Goal: Task Accomplishment & Management: Complete application form

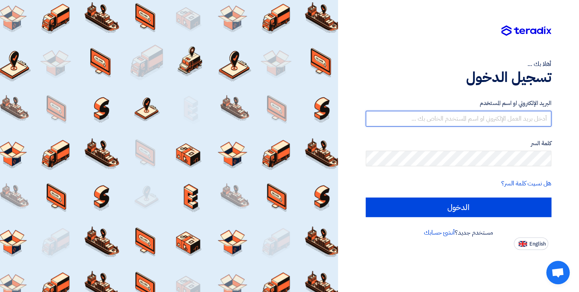
type input "[EMAIL_ADDRESS][DOMAIN_NAME]"
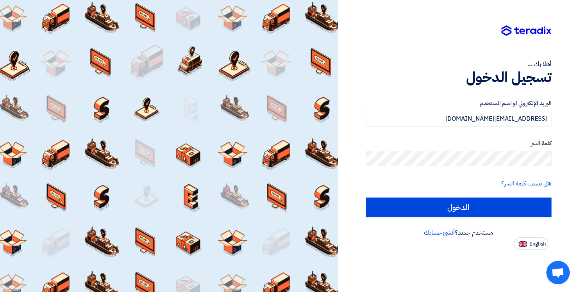
click at [475, 3] on div "أهلا بك ... تسجيل الدخول البريد الإلكتروني او اسم المستخدم [EMAIL_ADDRESS][DOMA…" at bounding box center [459, 125] width 230 height 250
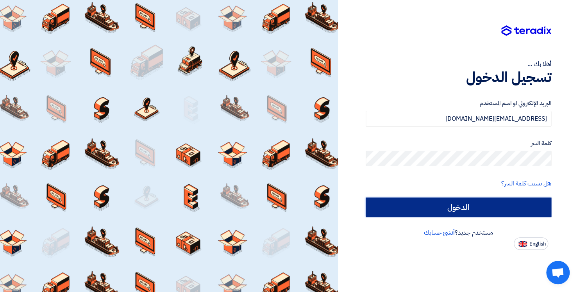
click at [460, 209] on input "الدخول" at bounding box center [459, 208] width 186 height 20
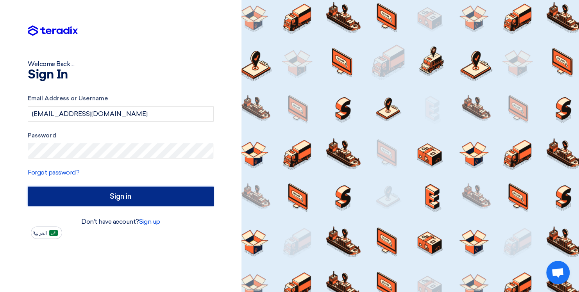
type input "Sign in"
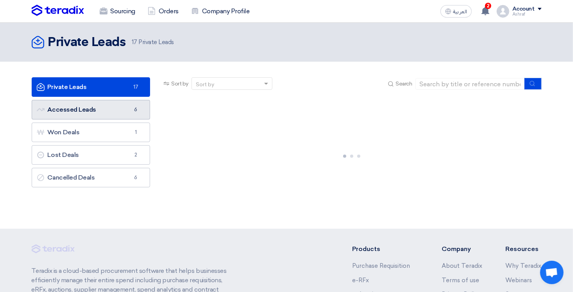
click at [78, 109] on link "Accessed Leads Accessed Leads 6" at bounding box center [91, 110] width 119 height 20
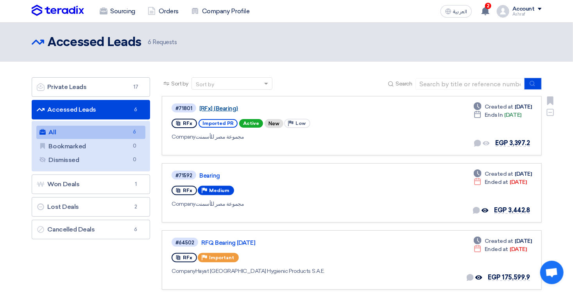
click at [214, 106] on link "[RFx] {Bearing}" at bounding box center [296, 108] width 195 height 7
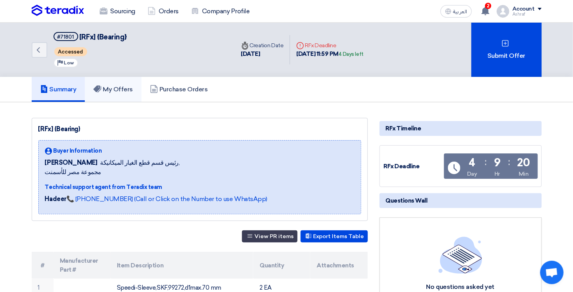
click at [119, 90] on h5 "My Offers" at bounding box center [112, 90] width 39 height 8
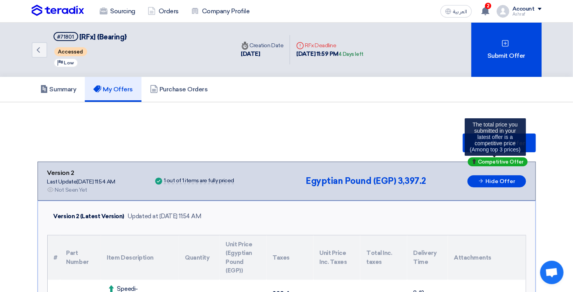
click at [500, 159] on span "Competitive Offer" at bounding box center [500, 161] width 45 height 5
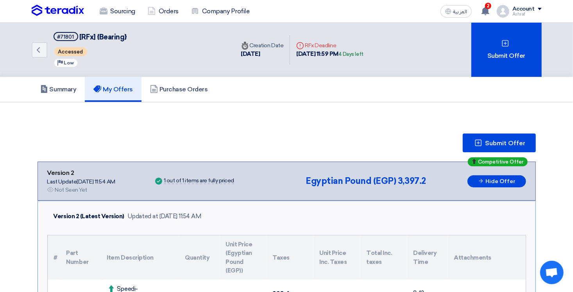
click at [358, 144] on div "Submit Offer" at bounding box center [286, 143] width 498 height 19
